Goal: Information Seeking & Learning: Learn about a topic

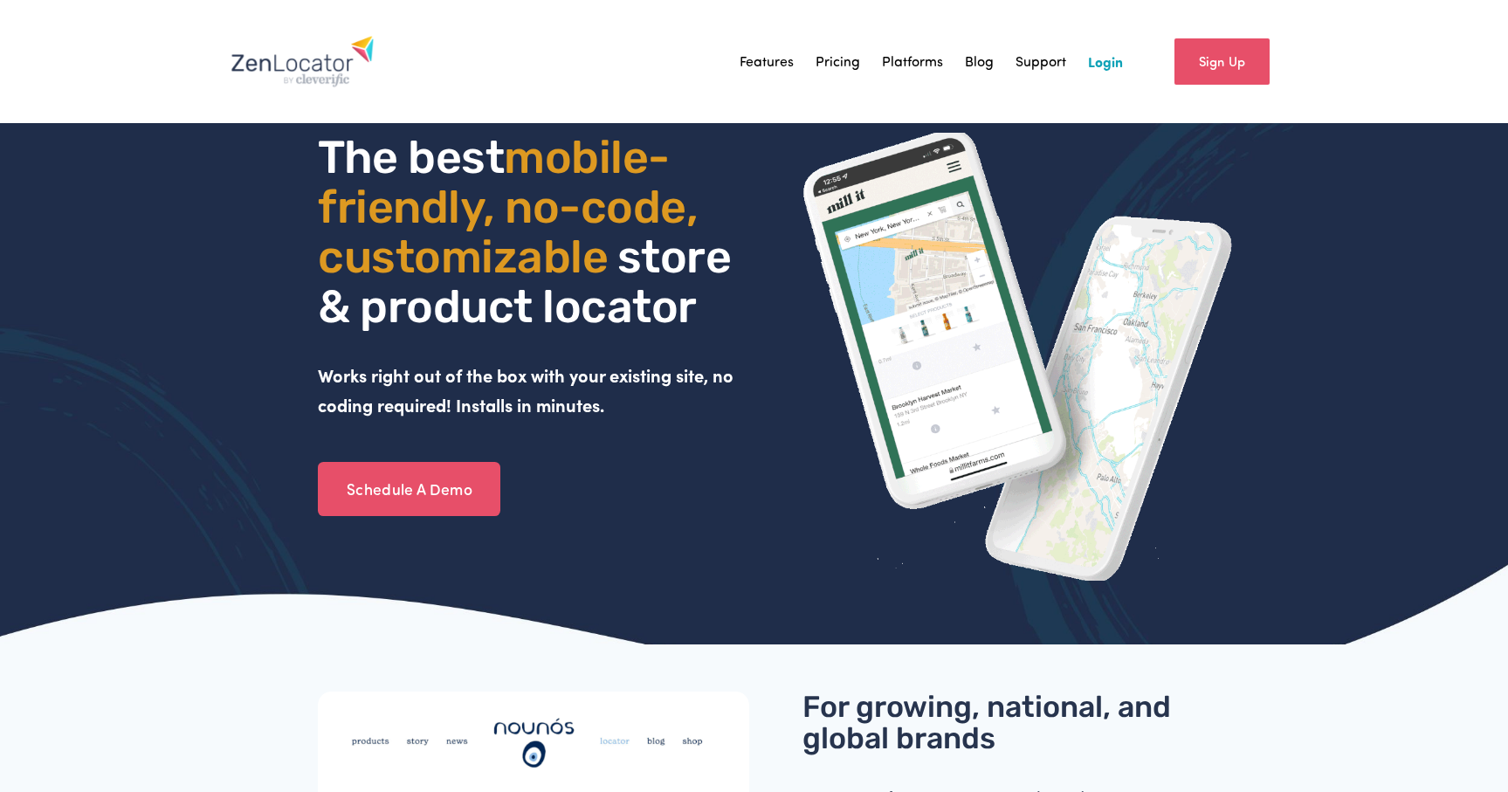
click at [848, 58] on link "Pricing" at bounding box center [837, 61] width 45 height 26
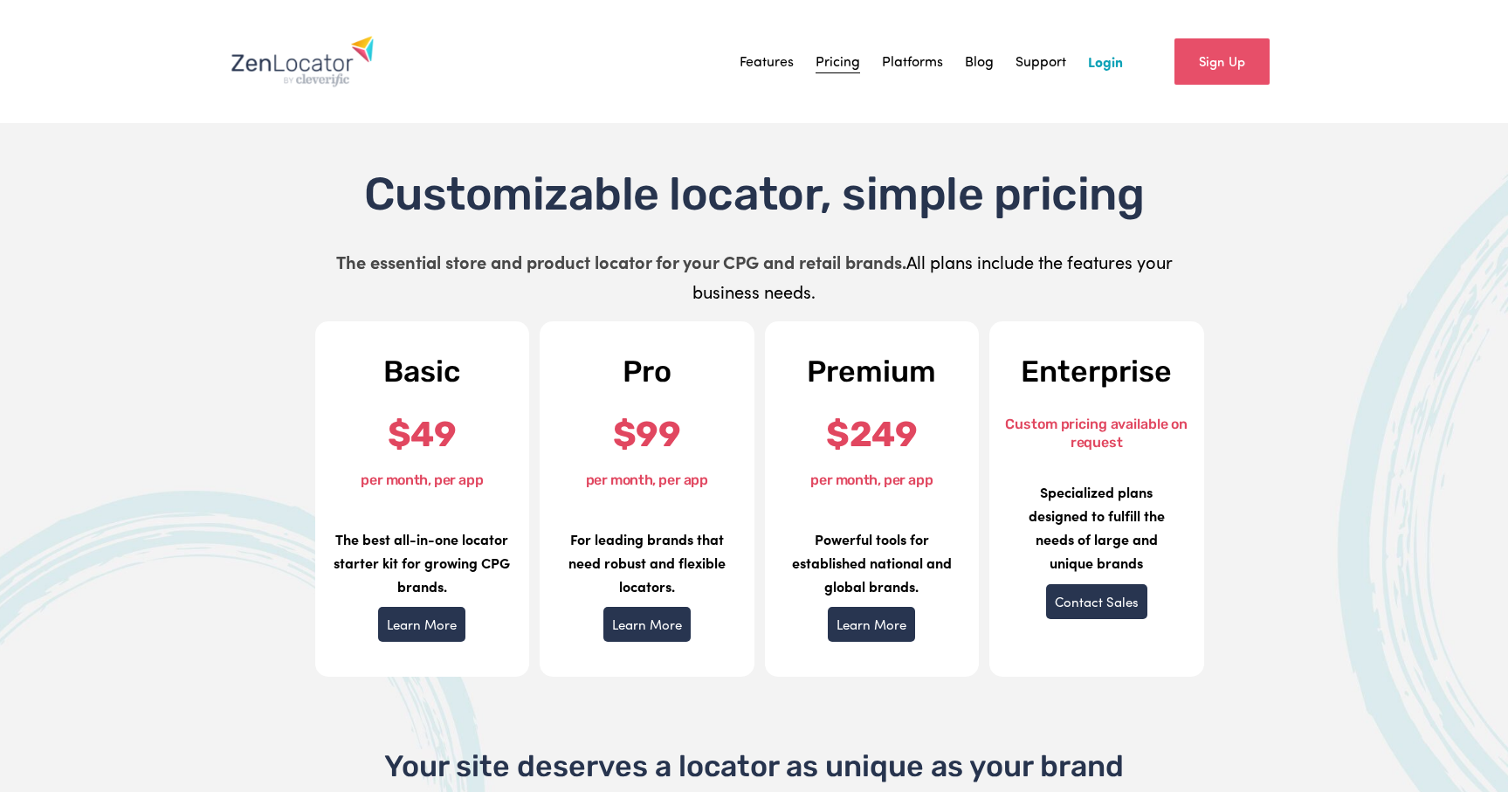
click at [933, 58] on link "Platforms" at bounding box center [912, 61] width 61 height 26
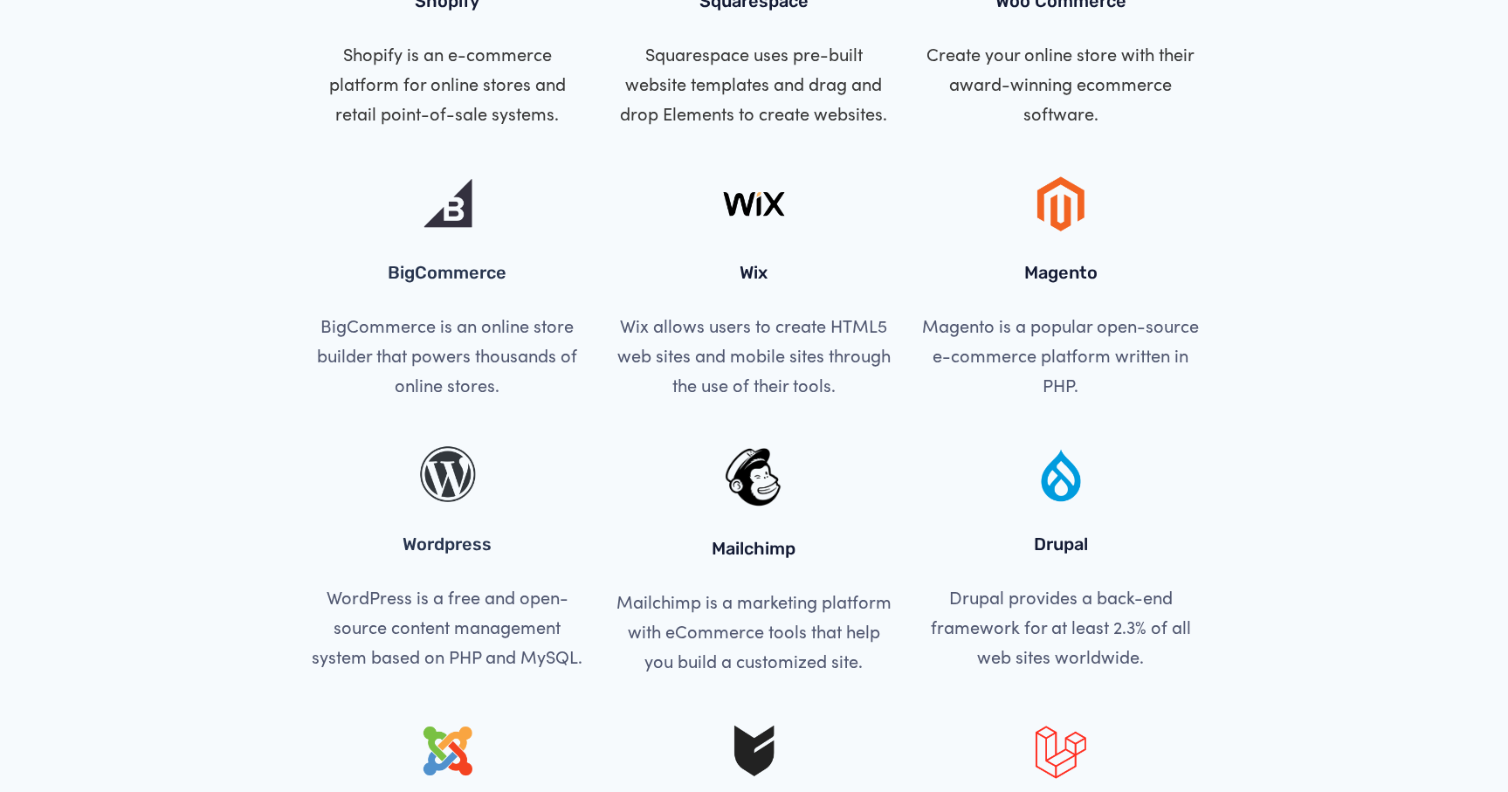
scroll to position [787, 0]
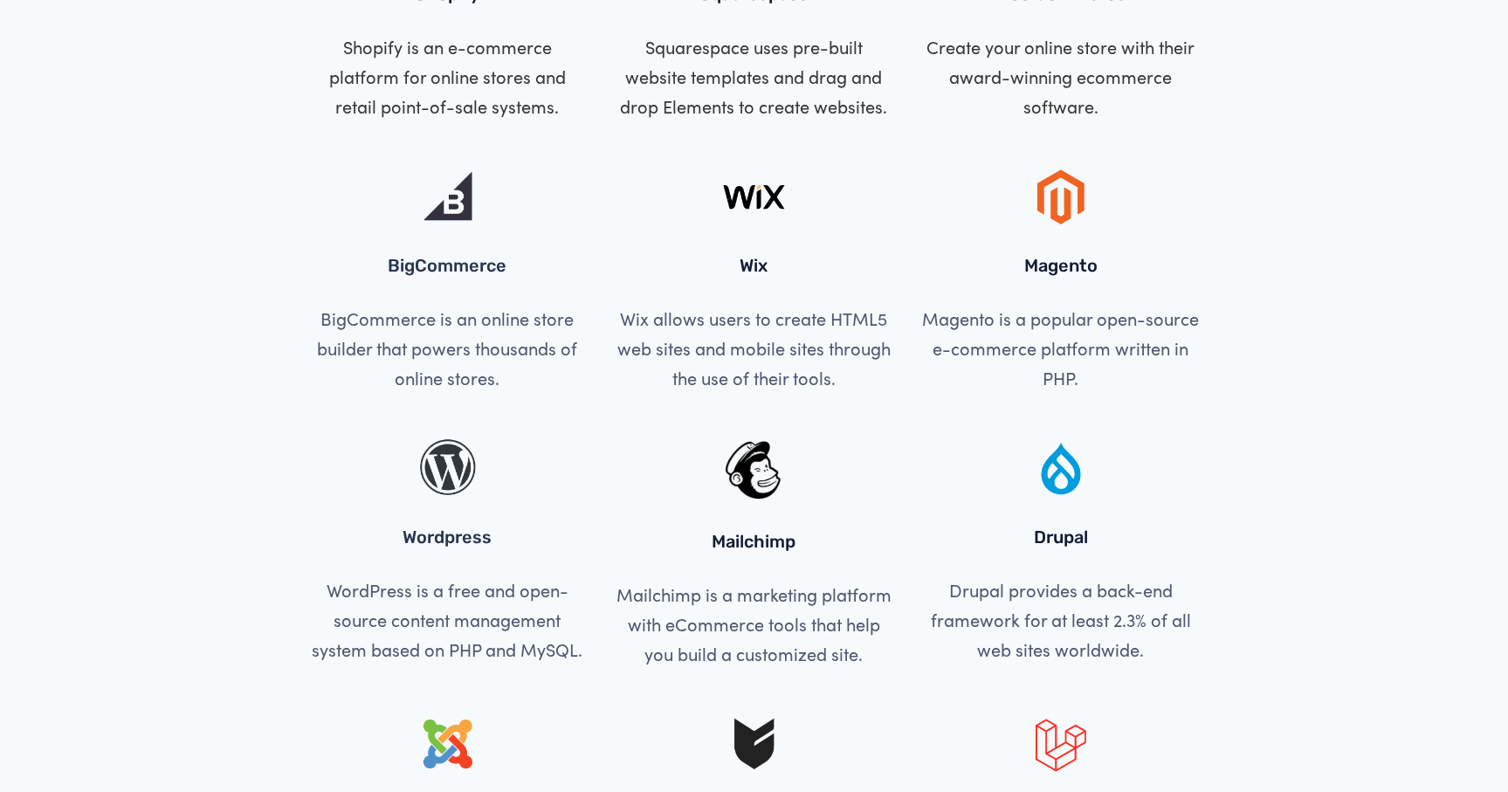
click at [443, 223] on div at bounding box center [447, 196] width 277 height 61
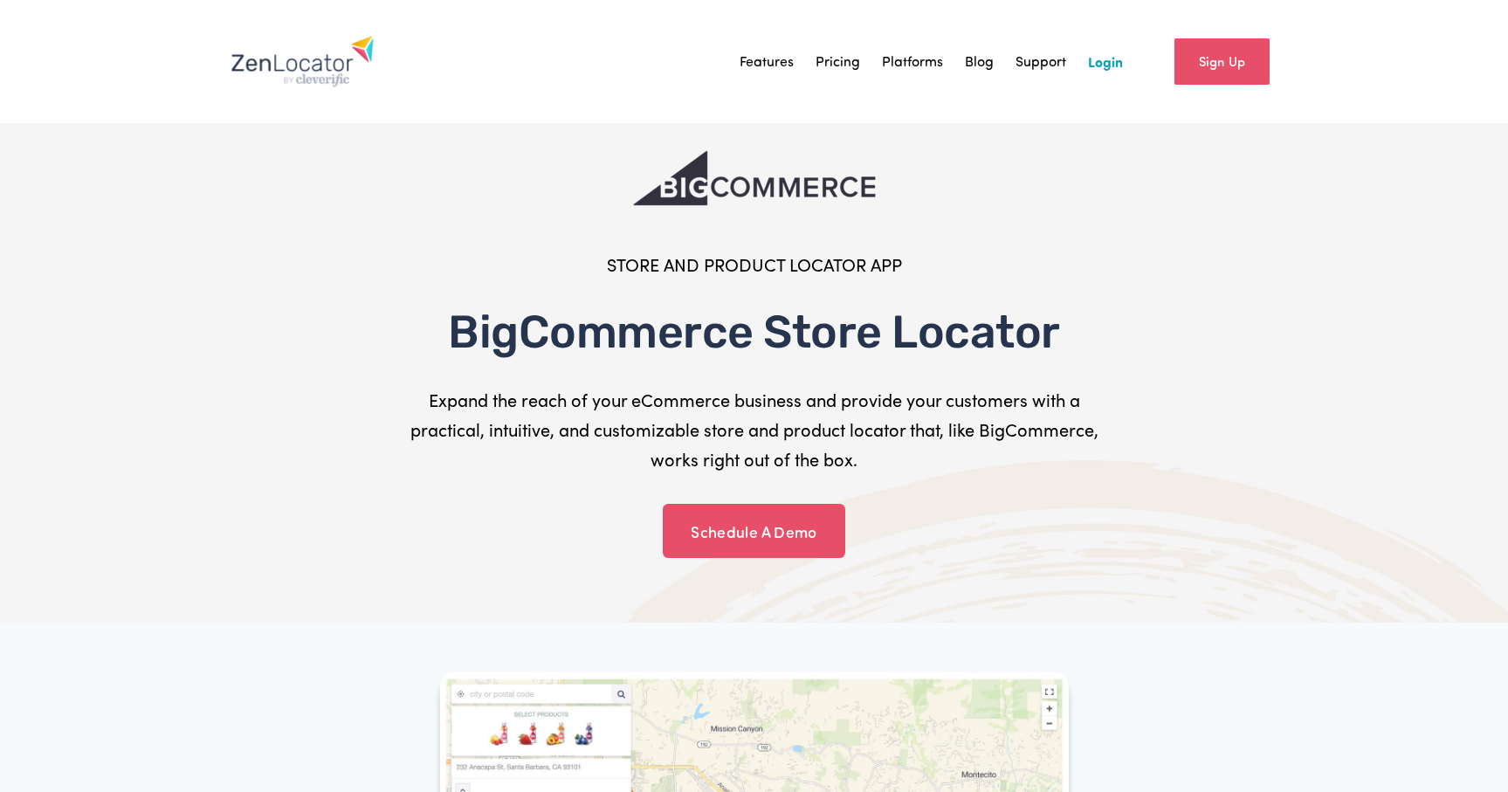
click at [774, 63] on link "Features" at bounding box center [766, 61] width 54 height 26
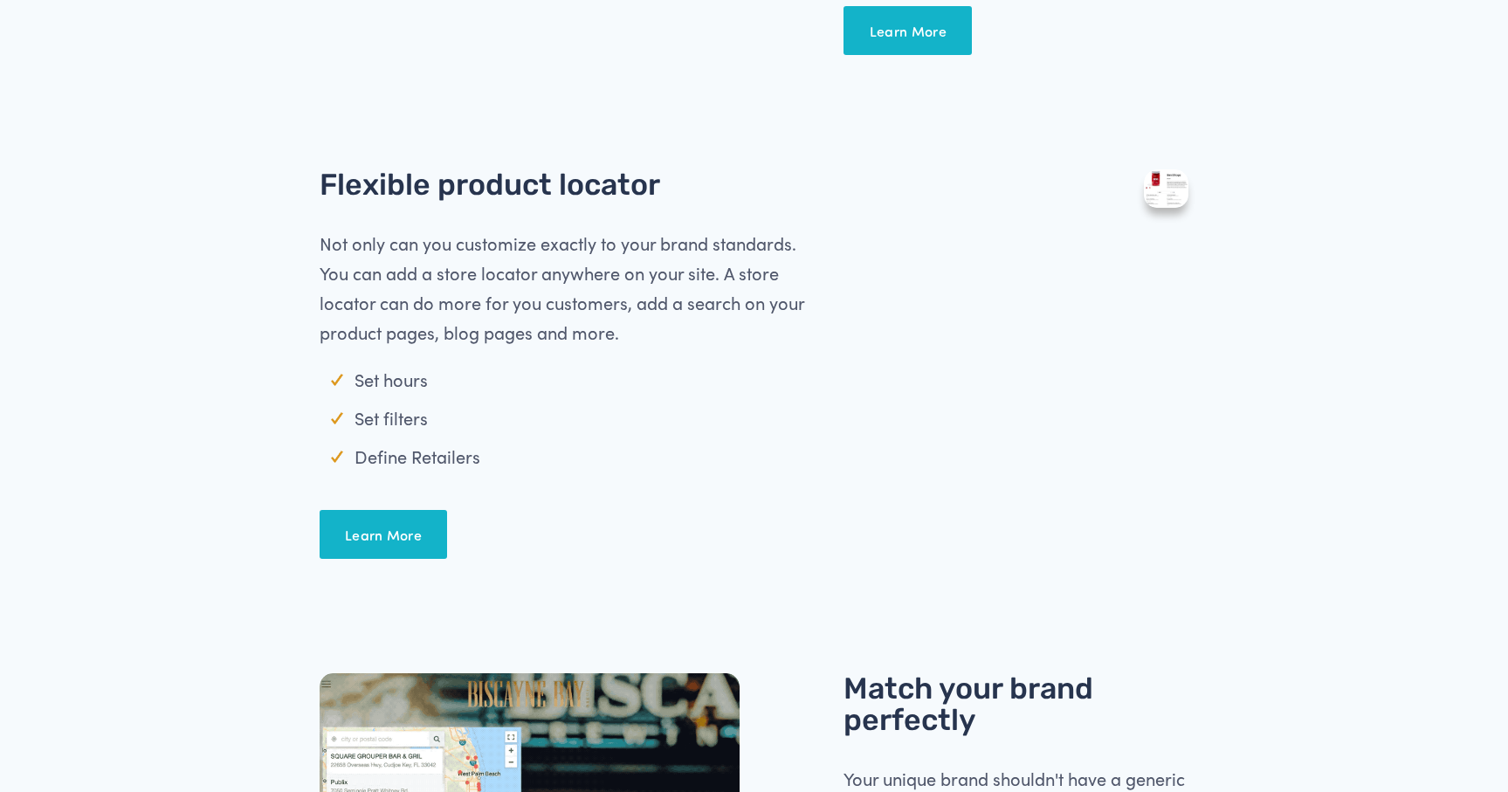
scroll to position [1030, 0]
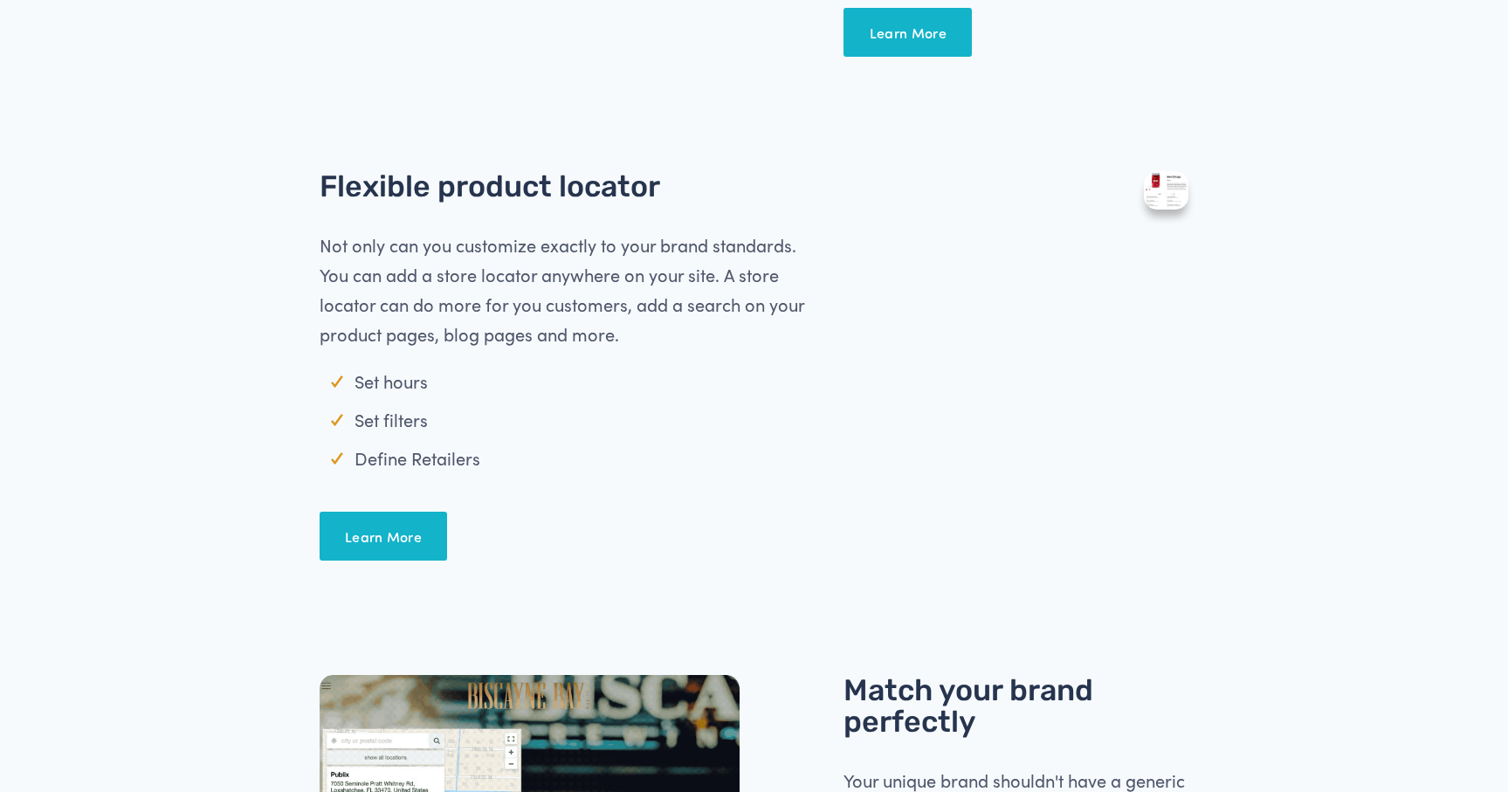
click at [395, 533] on link "Learn More" at bounding box center [384, 536] width 128 height 49
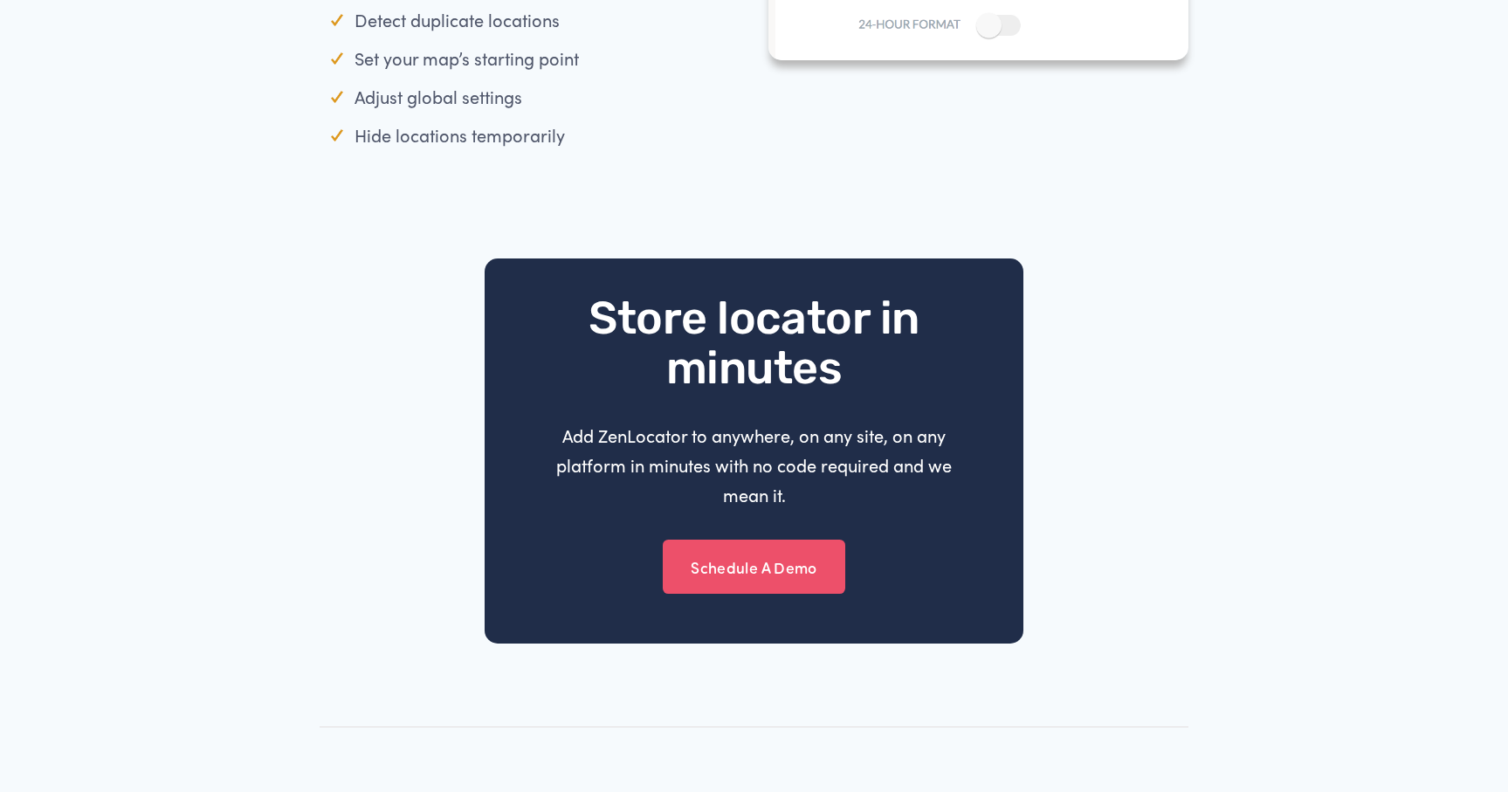
scroll to position [3010, 0]
